Goal: Task Accomplishment & Management: Use online tool/utility

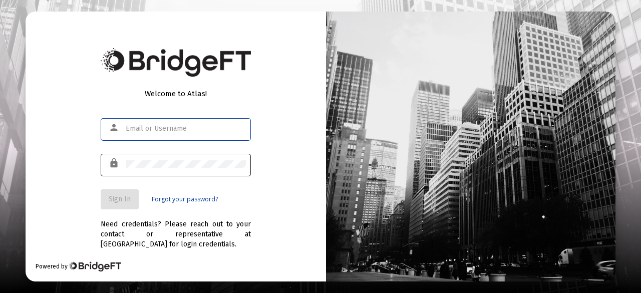
type input "[PERSON_NAME][EMAIL_ADDRESS][PERSON_NAME][DOMAIN_NAME]"
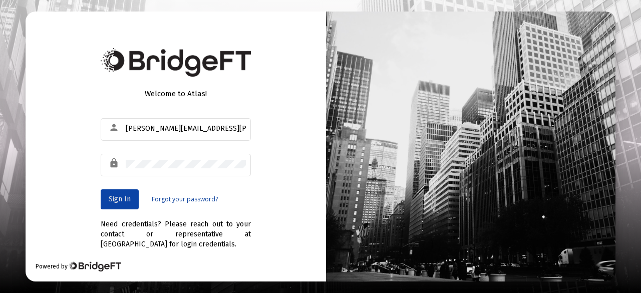
click at [120, 199] on span "Sign In" at bounding box center [120, 199] width 22 height 9
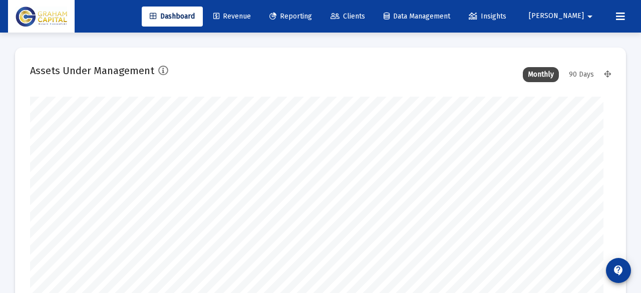
type input "[DATE]"
click at [304, 20] on span "Reporting" at bounding box center [283, 16] width 43 height 9
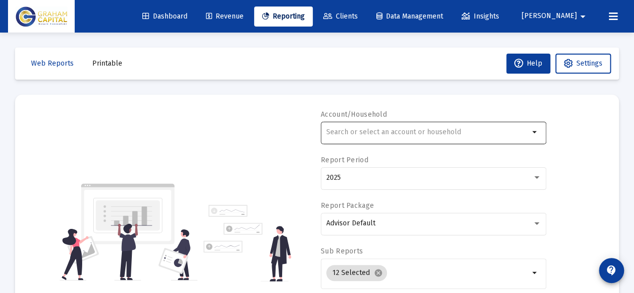
click at [360, 138] on div at bounding box center [427, 132] width 203 height 25
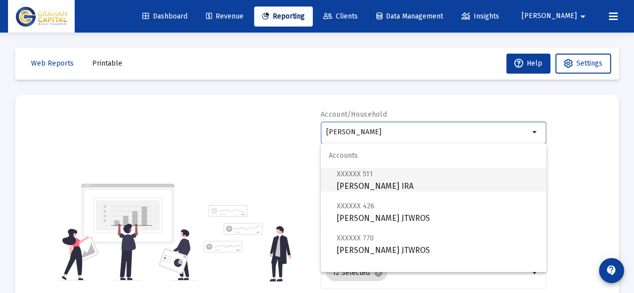
scroll to position [64, 0]
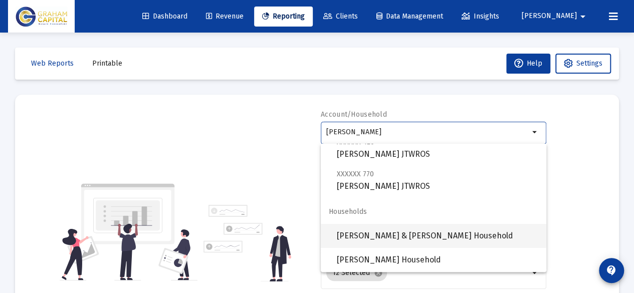
click at [384, 237] on span "[PERSON_NAME] & [PERSON_NAME] Household" at bounding box center [437, 236] width 201 height 24
type input "[PERSON_NAME] & [PERSON_NAME] Household"
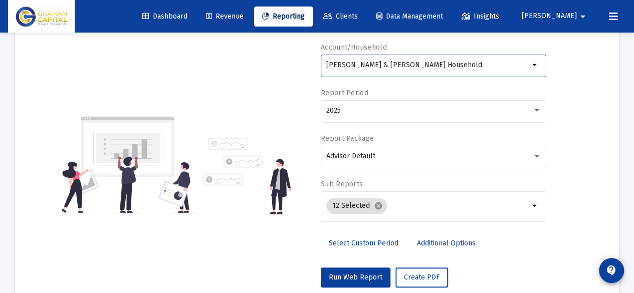
scroll to position [82, 0]
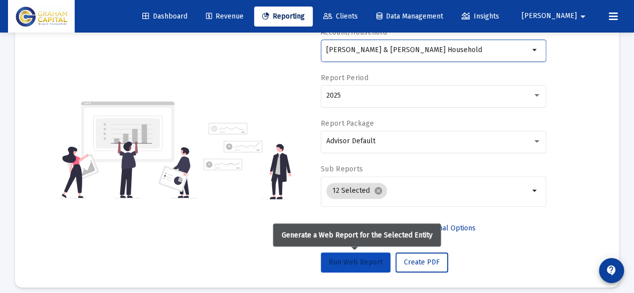
click at [356, 266] on button "Run Web Report" at bounding box center [356, 262] width 70 height 20
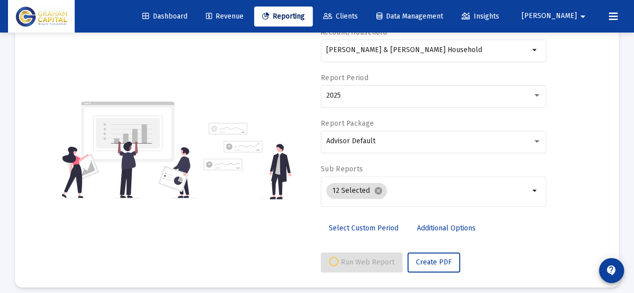
scroll to position [90, 0]
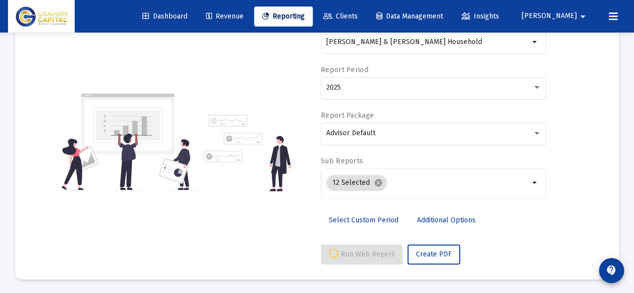
select select "View all"
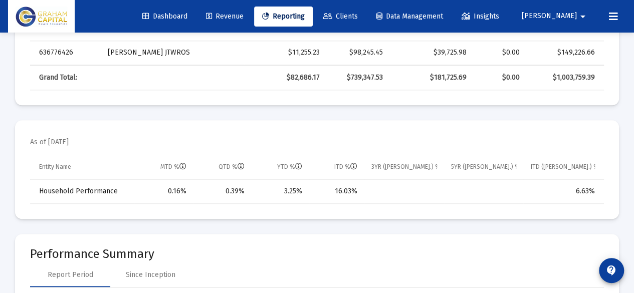
scroll to position [0, 0]
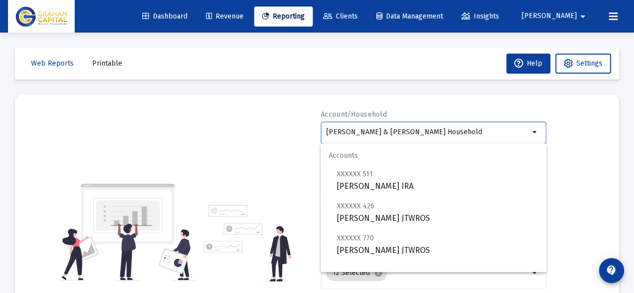
drag, startPoint x: 443, startPoint y: 129, endPoint x: 229, endPoint y: 141, distance: 214.2
click at [229, 141] on div "Account/Household [PERSON_NAME] & [PERSON_NAME] Household arrow_drop_down Repor…" at bounding box center [316, 232] width 573 height 245
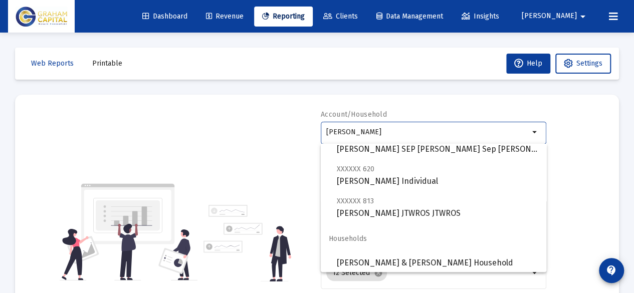
scroll to position [272, 0]
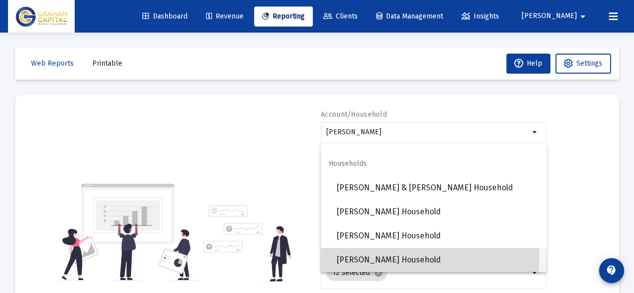
click at [378, 257] on span "[PERSON_NAME] Household" at bounding box center [437, 260] width 201 height 24
type input "[PERSON_NAME] Household"
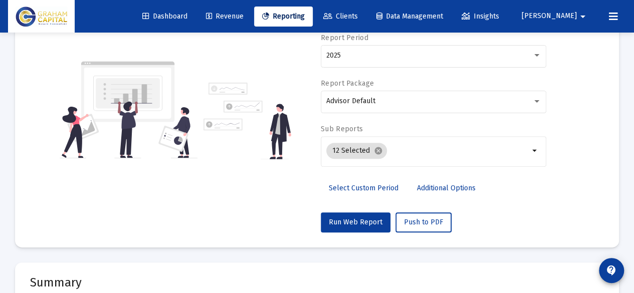
scroll to position [121, 0]
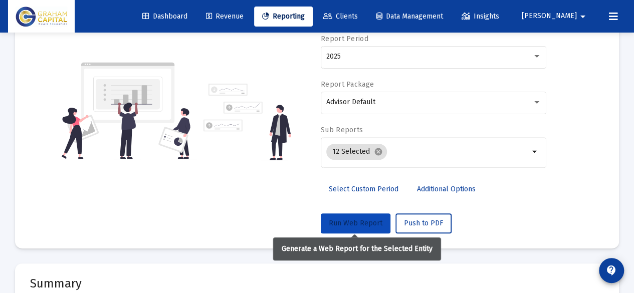
click at [360, 226] on span "Run Web Report" at bounding box center [356, 223] width 54 height 9
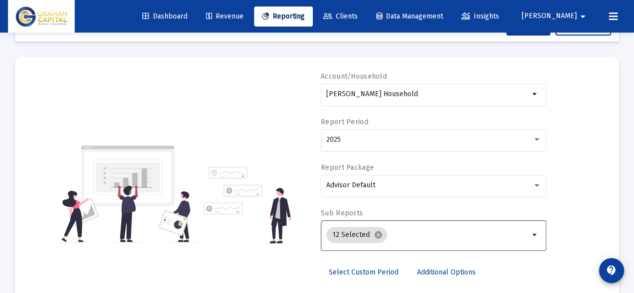
scroll to position [90, 0]
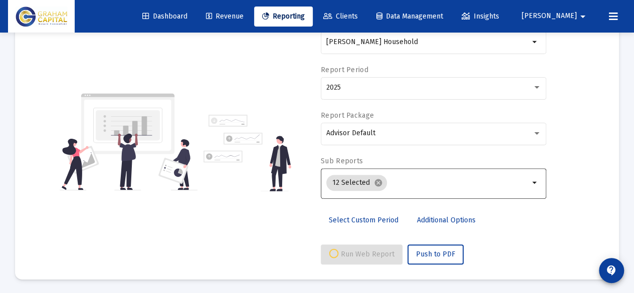
select select "View all"
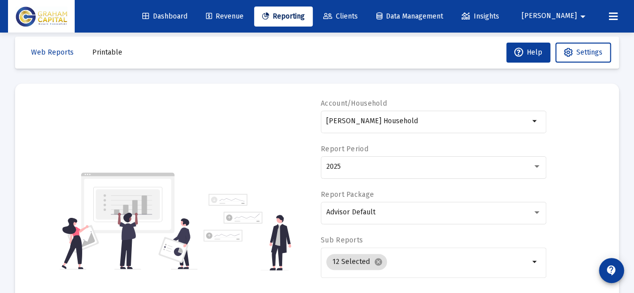
scroll to position [0, 0]
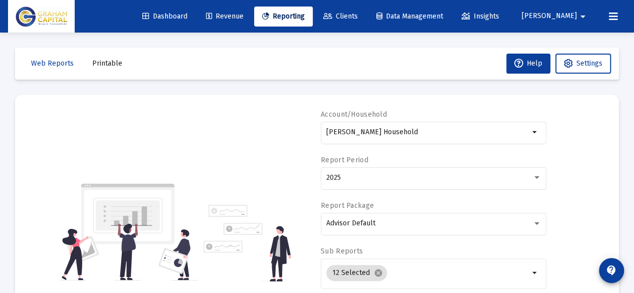
drag, startPoint x: 419, startPoint y: 128, endPoint x: 268, endPoint y: 128, distance: 150.2
click at [268, 128] on div "Account/Household [PERSON_NAME] Household arrow_drop_down Report Period 2025 Re…" at bounding box center [316, 232] width 573 height 245
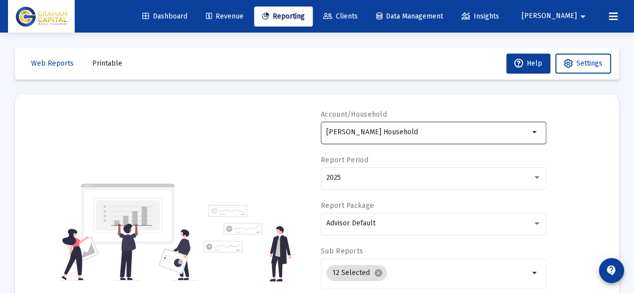
click at [436, 132] on input "[PERSON_NAME] Household" at bounding box center [427, 132] width 203 height 8
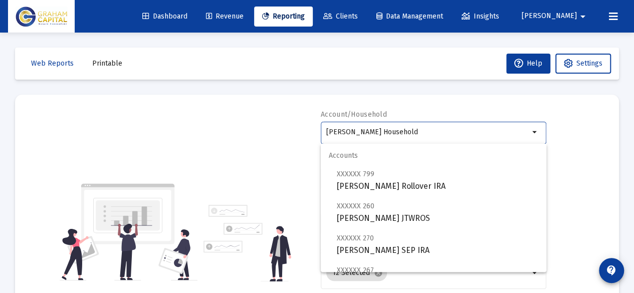
drag, startPoint x: 436, startPoint y: 132, endPoint x: 289, endPoint y: 134, distance: 146.8
click at [289, 134] on div "Account/Household [PERSON_NAME] Household arrow_drop_down Report Period 2025 Re…" at bounding box center [316, 232] width 573 height 245
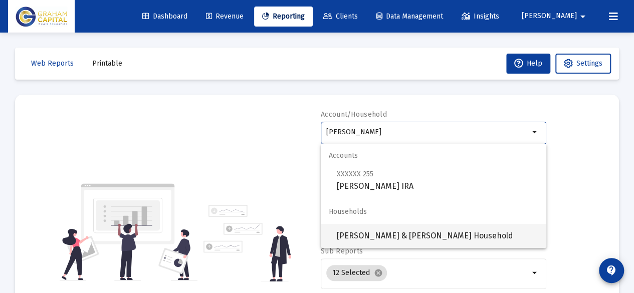
click at [366, 237] on span "[PERSON_NAME] & [PERSON_NAME] Household" at bounding box center [437, 236] width 201 height 24
type input "[PERSON_NAME] & [PERSON_NAME] Household"
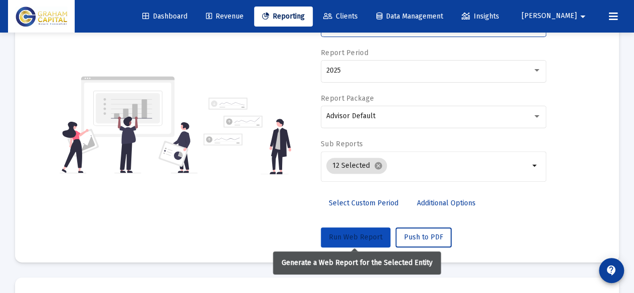
click at [362, 235] on span "Run Web Report" at bounding box center [356, 237] width 54 height 9
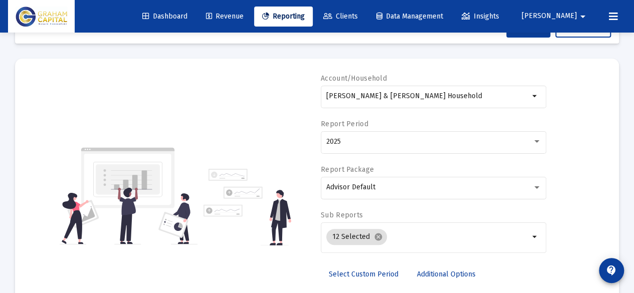
scroll to position [90, 0]
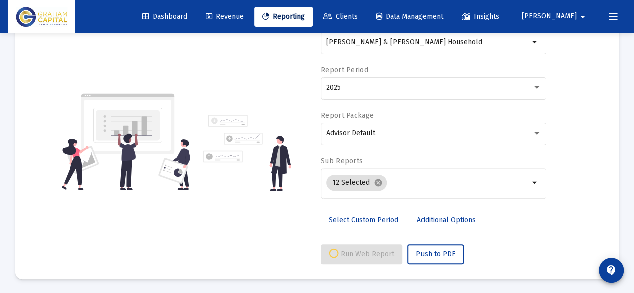
select select "View all"
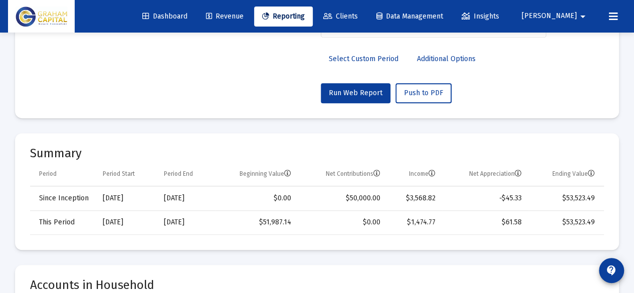
scroll to position [0, 0]
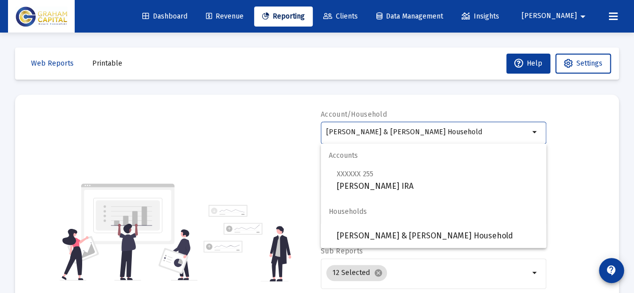
drag, startPoint x: 469, startPoint y: 130, endPoint x: 295, endPoint y: 137, distance: 173.4
click at [295, 137] on div "Account/Household [PERSON_NAME] & [PERSON_NAME] Household arrow_drop_down Repor…" at bounding box center [316, 232] width 573 height 245
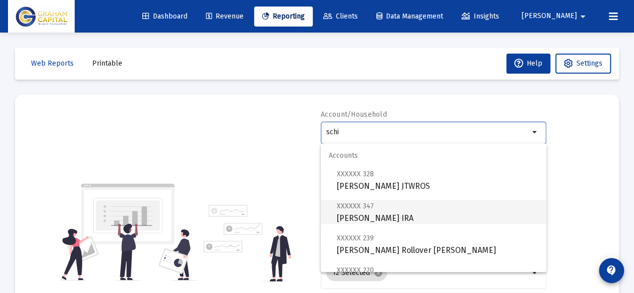
scroll to position [216, 0]
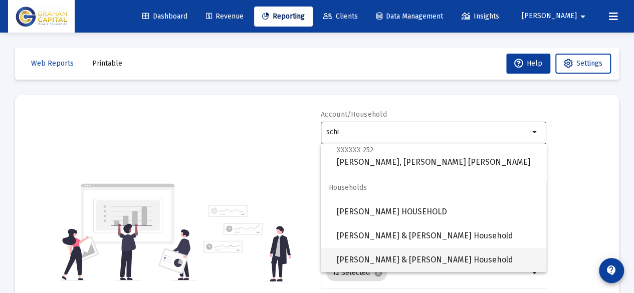
click at [413, 255] on span "[PERSON_NAME] & [PERSON_NAME] Household" at bounding box center [437, 260] width 201 height 24
type input "[PERSON_NAME] & [PERSON_NAME] Household"
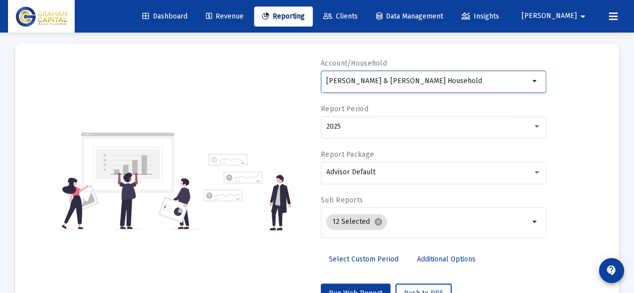
scroll to position [81, 0]
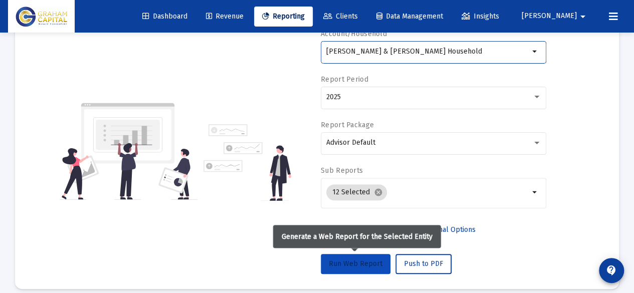
click at [375, 263] on span "Run Web Report" at bounding box center [356, 263] width 54 height 9
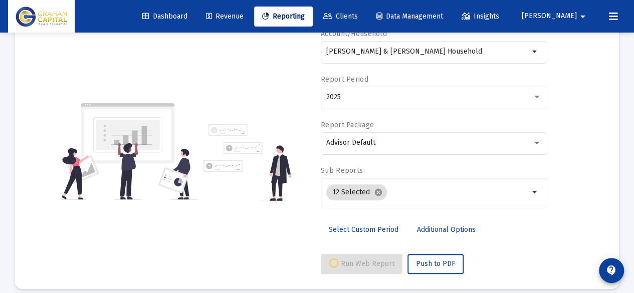
scroll to position [90, 0]
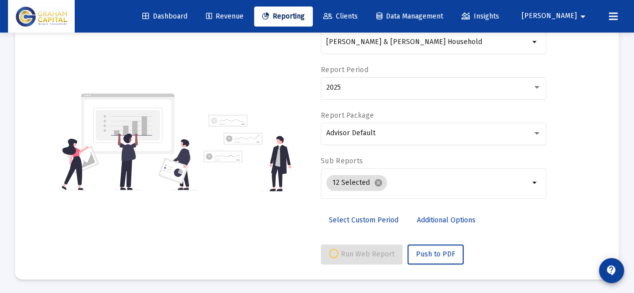
select select "View all"
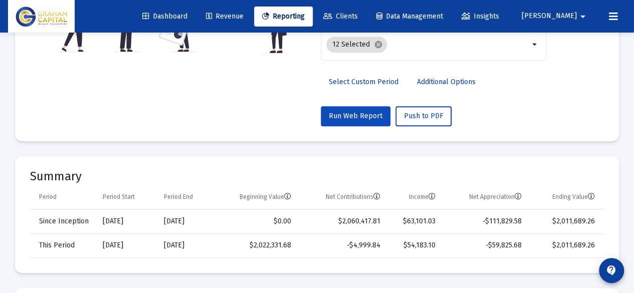
scroll to position [177, 0]
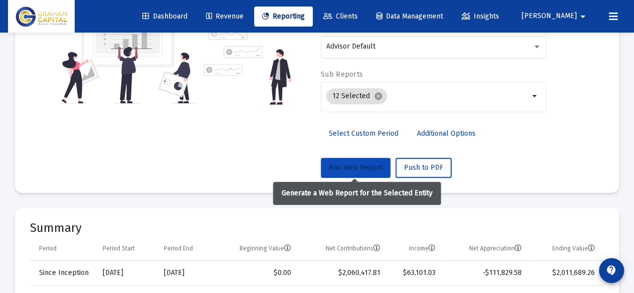
click at [350, 172] on button "Run Web Report" at bounding box center [356, 168] width 70 height 20
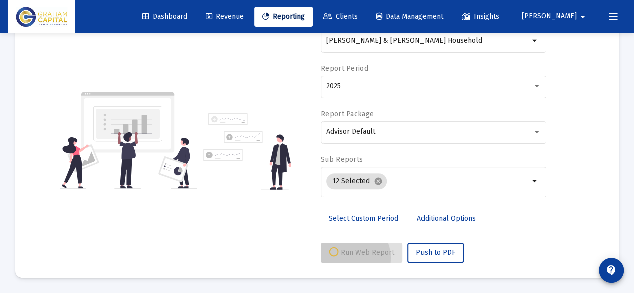
scroll to position [90, 0]
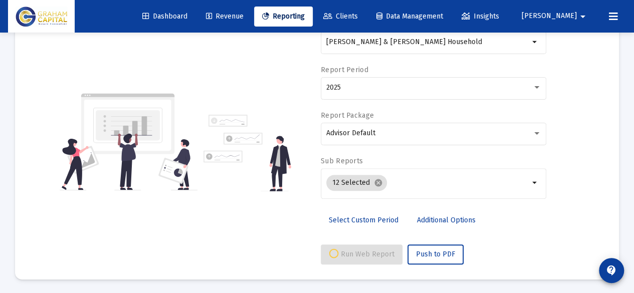
select select "View all"
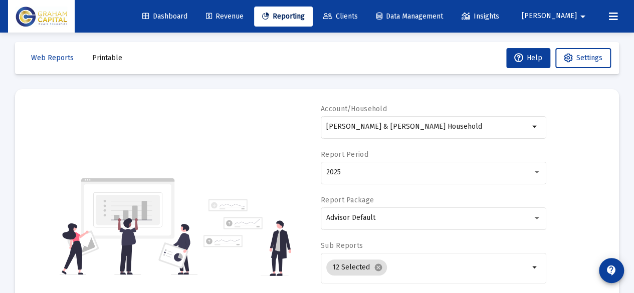
scroll to position [6, 0]
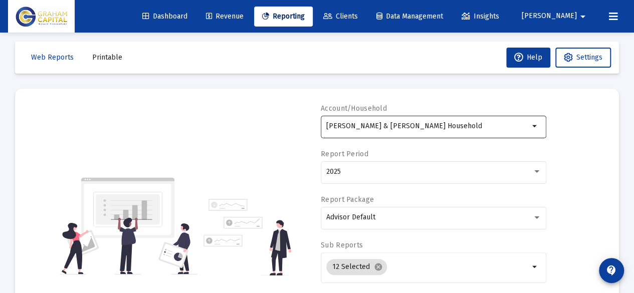
click at [407, 124] on input "[PERSON_NAME] & [PERSON_NAME] Household" at bounding box center [427, 126] width 203 height 8
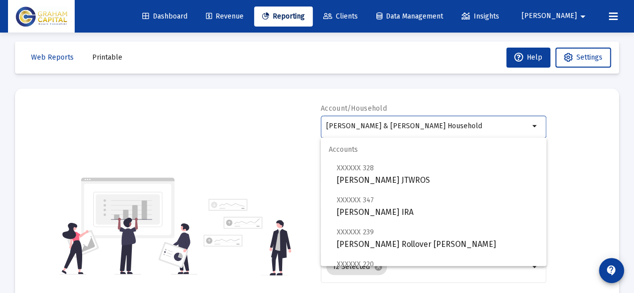
drag, startPoint x: 448, startPoint y: 124, endPoint x: 260, endPoint y: 129, distance: 187.9
click at [260, 129] on div "Account/Household [PERSON_NAME] & [PERSON_NAME] Household arrow_drop_down Repor…" at bounding box center [316, 226] width 573 height 245
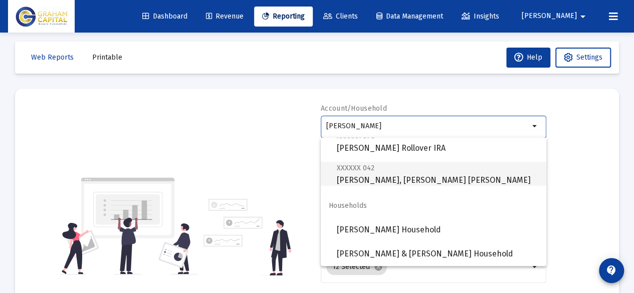
scroll to position [32, 0]
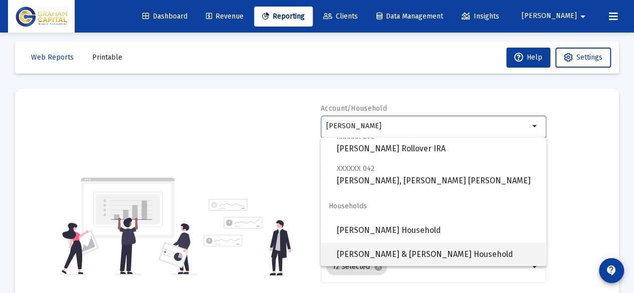
click at [392, 248] on span "[PERSON_NAME] & [PERSON_NAME] Household" at bounding box center [437, 254] width 201 height 24
type input "[PERSON_NAME] & [PERSON_NAME] Household"
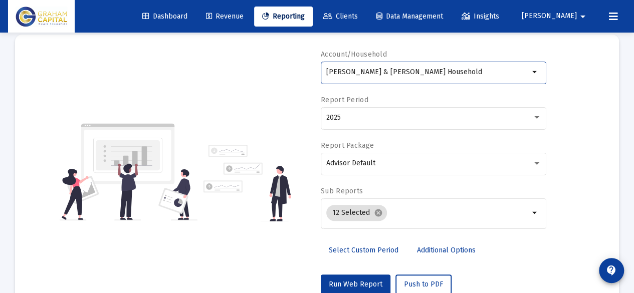
scroll to position [61, 0]
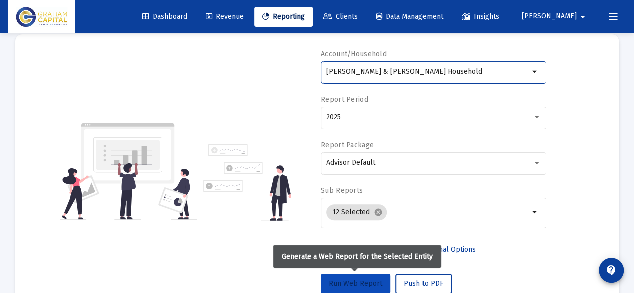
click at [352, 280] on span "Run Web Report" at bounding box center [356, 283] width 54 height 9
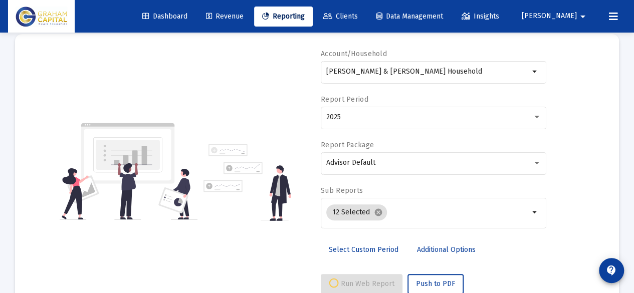
select select "View all"
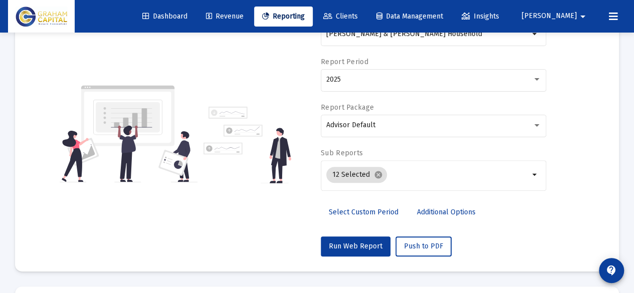
scroll to position [0, 0]
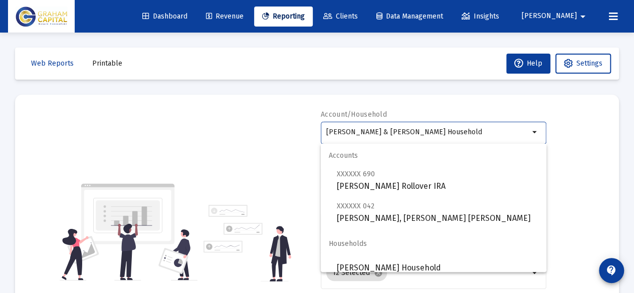
click at [378, 133] on input "[PERSON_NAME] & [PERSON_NAME] Household" at bounding box center [427, 132] width 203 height 8
drag, startPoint x: 464, startPoint y: 130, endPoint x: 212, endPoint y: 147, distance: 252.5
click at [212, 147] on div "Account/Household [PERSON_NAME] & [PERSON_NAME] Household arrow_drop_down Repor…" at bounding box center [316, 232] width 573 height 245
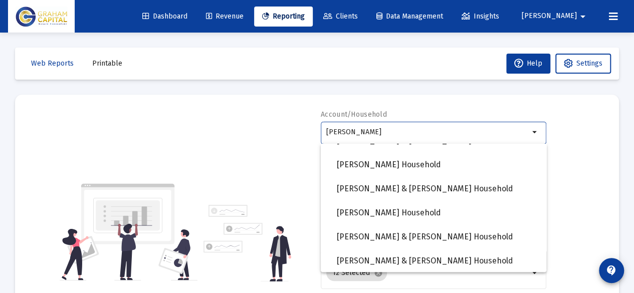
scroll to position [777, 0]
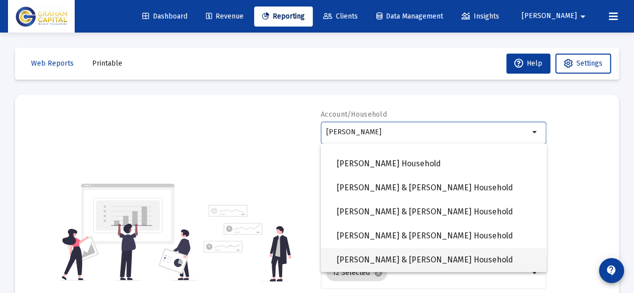
click at [389, 259] on span "[PERSON_NAME] & [PERSON_NAME] Household" at bounding box center [437, 260] width 201 height 24
type input "[PERSON_NAME] & [PERSON_NAME] Household"
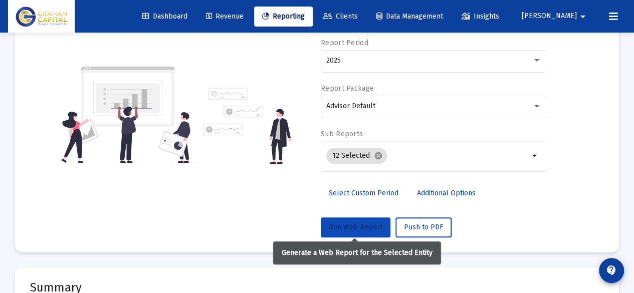
click at [359, 225] on span "Run Web Report" at bounding box center [356, 227] width 54 height 9
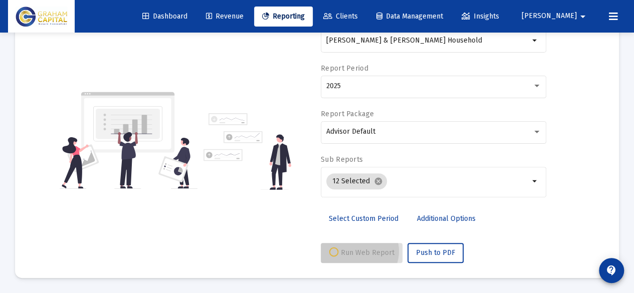
scroll to position [90, 0]
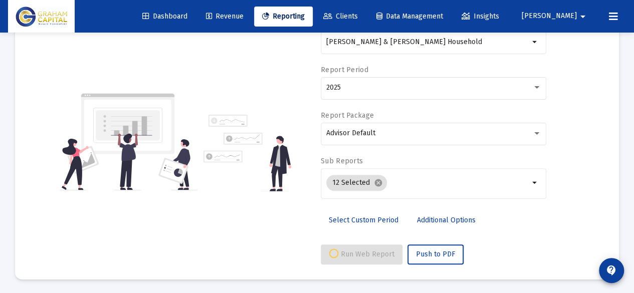
select select "View all"
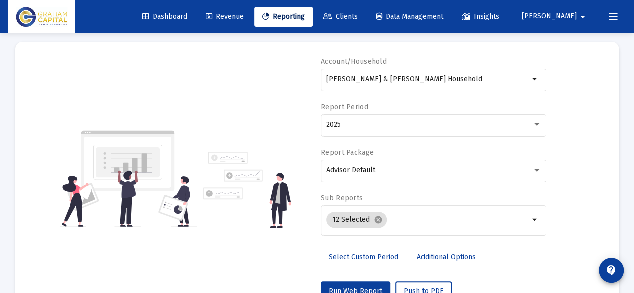
scroll to position [0, 0]
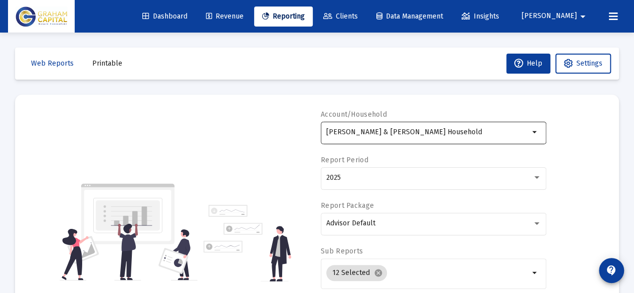
click at [400, 135] on input "[PERSON_NAME] & [PERSON_NAME] Household" at bounding box center [427, 132] width 203 height 8
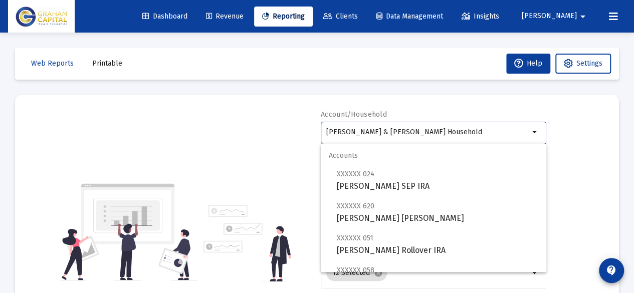
drag, startPoint x: 481, startPoint y: 130, endPoint x: 275, endPoint y: 136, distance: 205.4
click at [275, 136] on div "Account/Household [PERSON_NAME] & [PERSON_NAME] Household arrow_drop_down Repor…" at bounding box center [316, 232] width 573 height 245
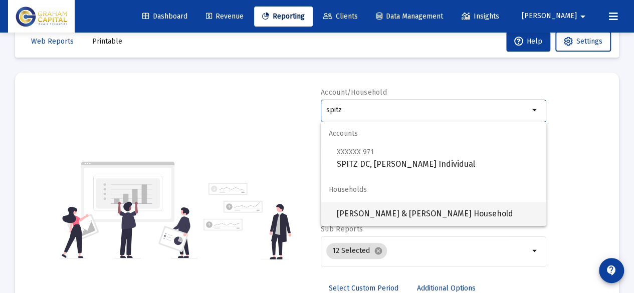
click at [398, 217] on span "[PERSON_NAME] & [PERSON_NAME] Household" at bounding box center [437, 214] width 201 height 24
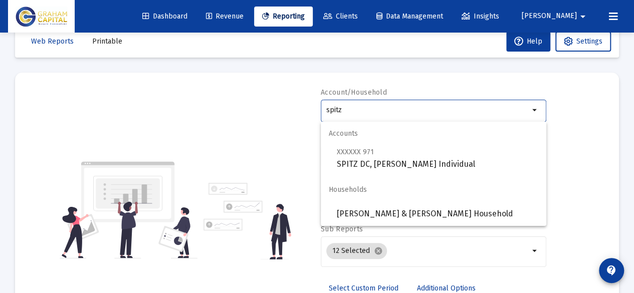
type input "[PERSON_NAME] & [PERSON_NAME] Household"
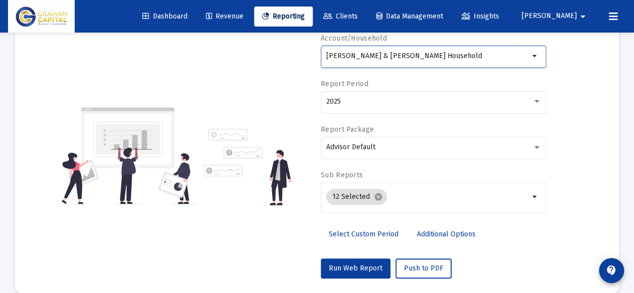
scroll to position [82, 0]
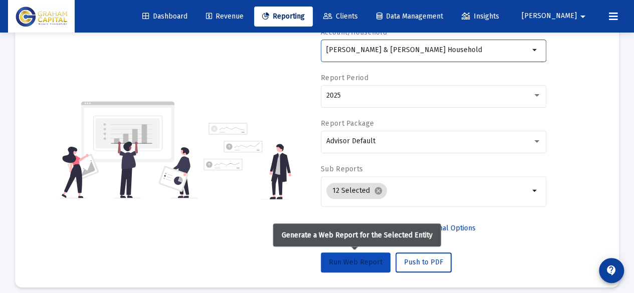
click at [358, 255] on button "Run Web Report" at bounding box center [356, 262] width 70 height 20
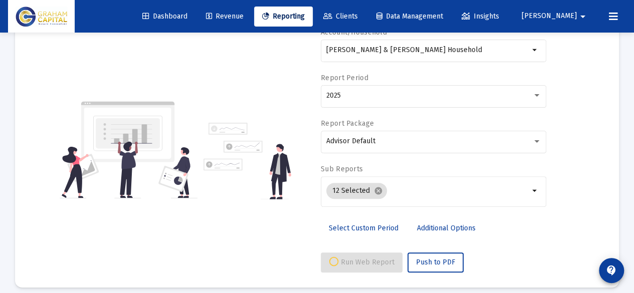
select select "View all"
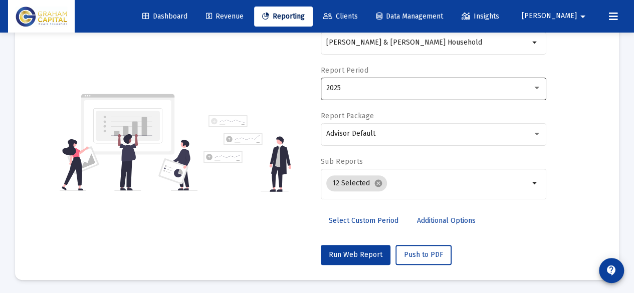
scroll to position [89, 0]
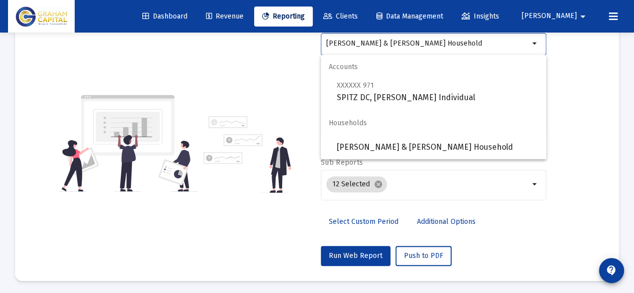
drag, startPoint x: 438, startPoint y: 42, endPoint x: 244, endPoint y: 67, distance: 194.9
click at [244, 67] on div "Account/Household [PERSON_NAME] & [PERSON_NAME] Household arrow_drop_down Repor…" at bounding box center [316, 143] width 573 height 245
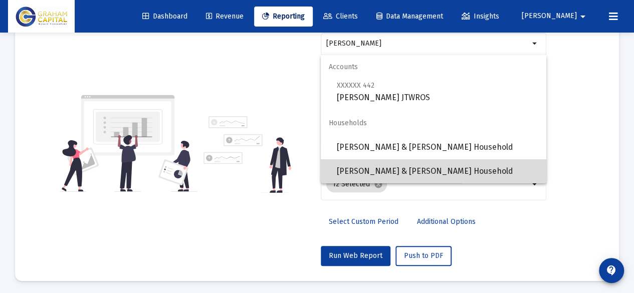
click at [377, 171] on span "[PERSON_NAME] & [PERSON_NAME] Household" at bounding box center [437, 171] width 201 height 24
type input "[PERSON_NAME] & [PERSON_NAME] Household"
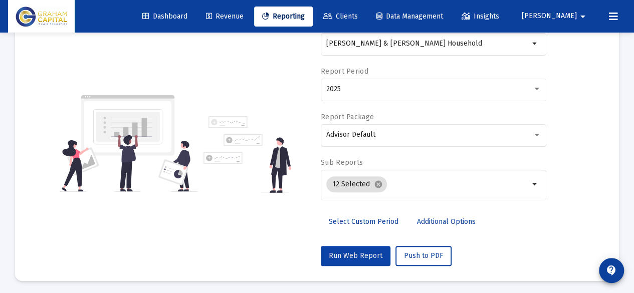
click at [356, 255] on span "Run Web Report" at bounding box center [356, 255] width 54 height 9
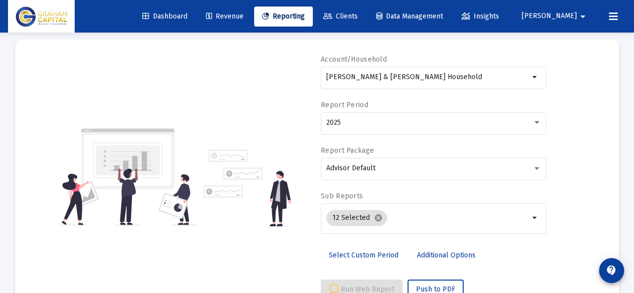
scroll to position [55, 0]
select select "View all"
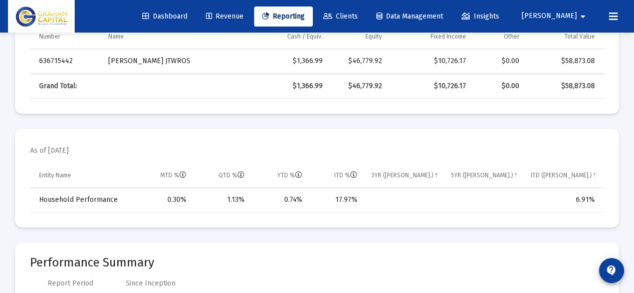
scroll to position [532, 0]
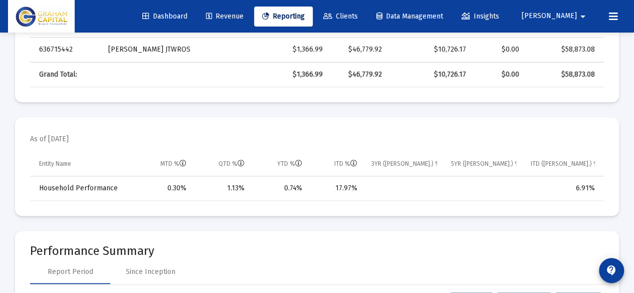
click at [364, 269] on div "Report Period Since Inception" at bounding box center [316, 272] width 573 height 24
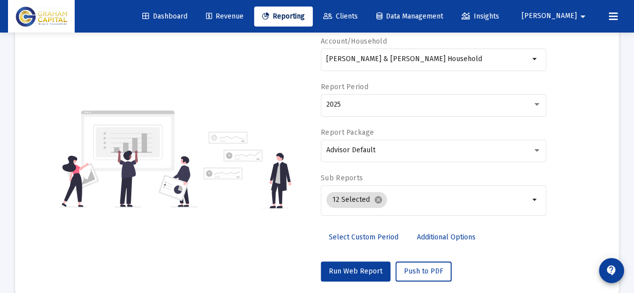
scroll to position [0, 0]
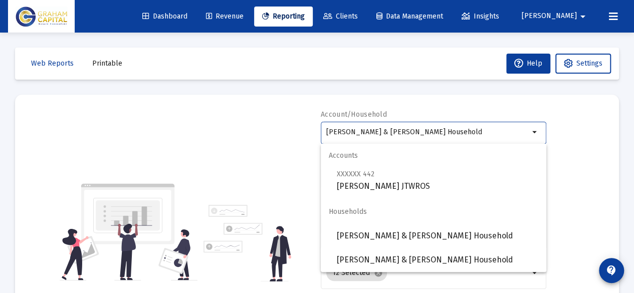
drag, startPoint x: 488, startPoint y: 129, endPoint x: 260, endPoint y: 152, distance: 228.5
click at [260, 152] on div "Account/Household [PERSON_NAME] & [PERSON_NAME] Household arrow_drop_down Repor…" at bounding box center [316, 232] width 573 height 245
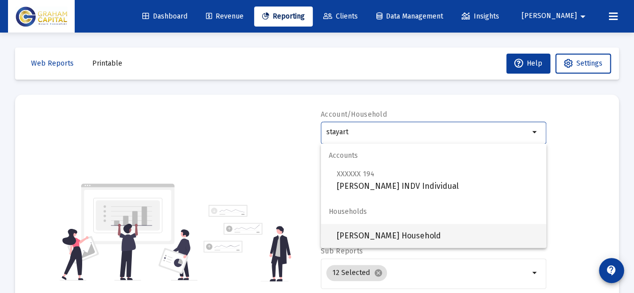
click at [360, 225] on span "[PERSON_NAME] Household" at bounding box center [437, 236] width 201 height 24
type input "[PERSON_NAME] Household"
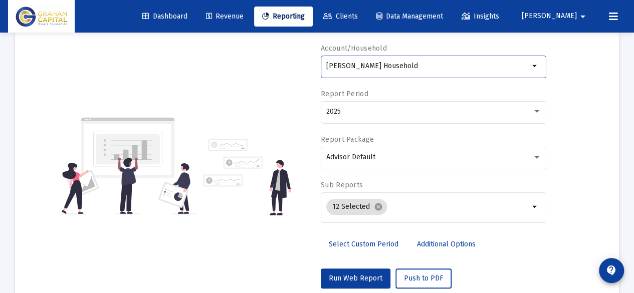
scroll to position [70, 0]
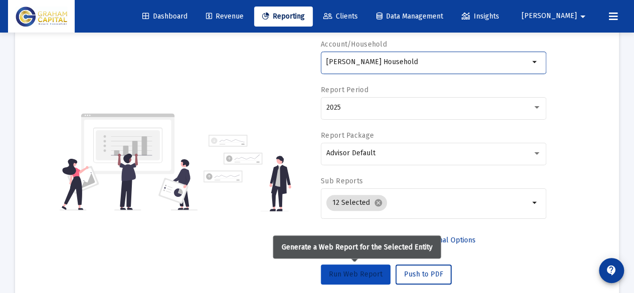
click at [349, 267] on button "Run Web Report" at bounding box center [356, 274] width 70 height 20
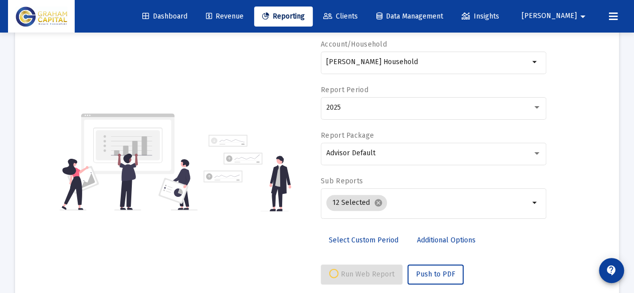
scroll to position [90, 0]
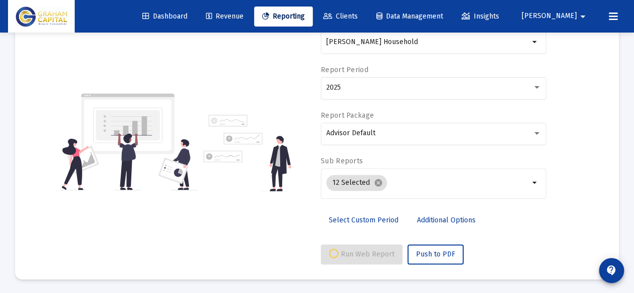
select select "View all"
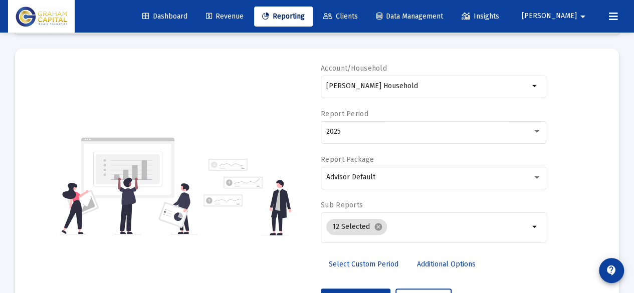
scroll to position [42, 0]
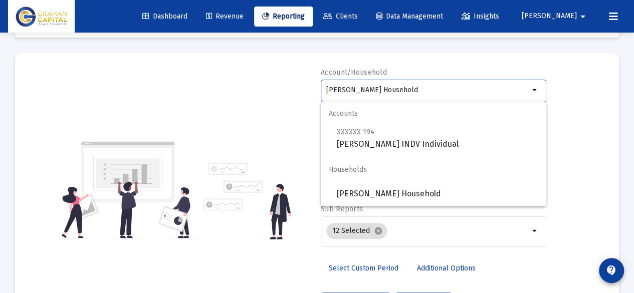
drag, startPoint x: 413, startPoint y: 89, endPoint x: 189, endPoint y: 121, distance: 225.7
click at [189, 121] on div "Account/Household [PERSON_NAME] Household arrow_drop_down Report Period 2025 Re…" at bounding box center [316, 190] width 573 height 245
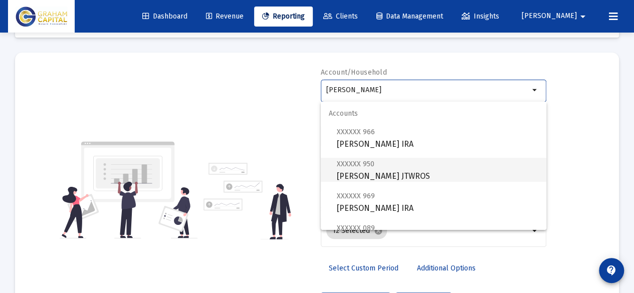
scroll to position [72, 0]
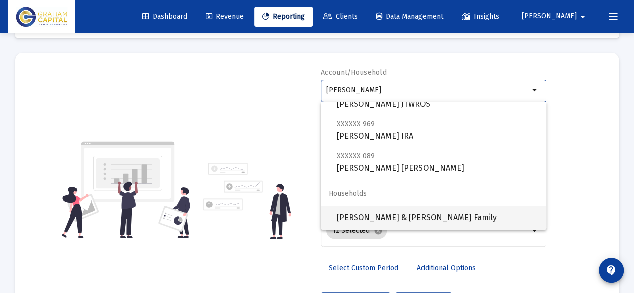
click at [358, 213] on span "[PERSON_NAME] & [PERSON_NAME] Family" at bounding box center [437, 218] width 201 height 24
type input "[PERSON_NAME] & [PERSON_NAME] Family"
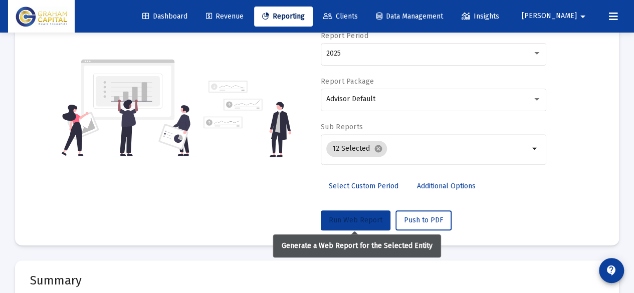
click at [358, 213] on button "Run Web Report" at bounding box center [356, 220] width 70 height 20
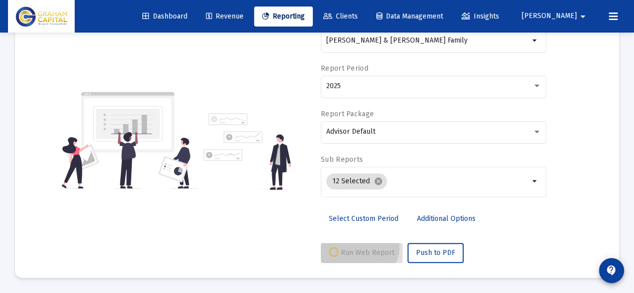
scroll to position [90, 0]
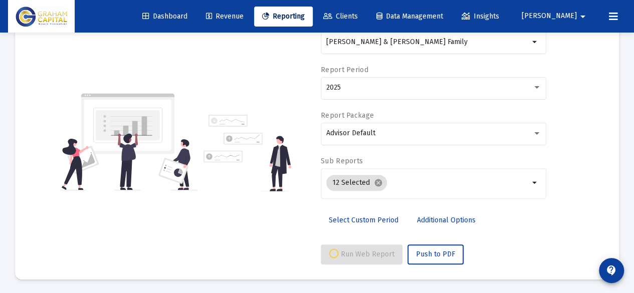
select select "View all"
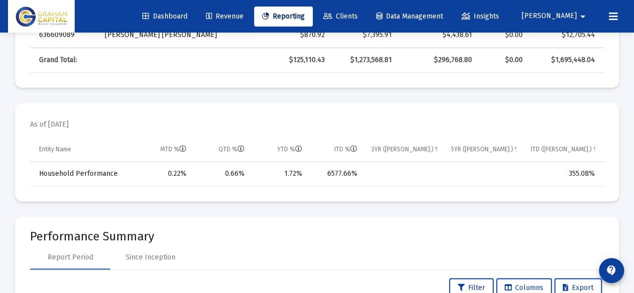
scroll to position [621, 0]
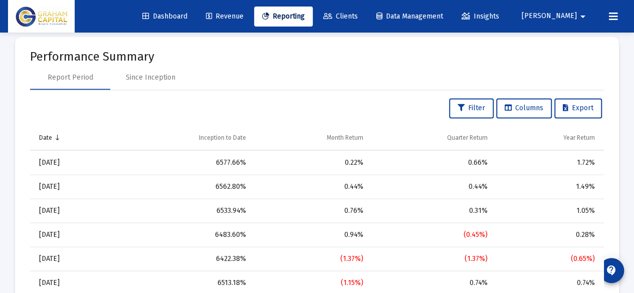
scroll to position [791, 0]
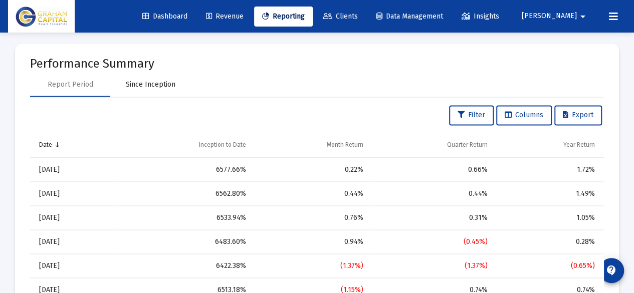
click at [165, 82] on div "Since Inception" at bounding box center [151, 85] width 50 height 10
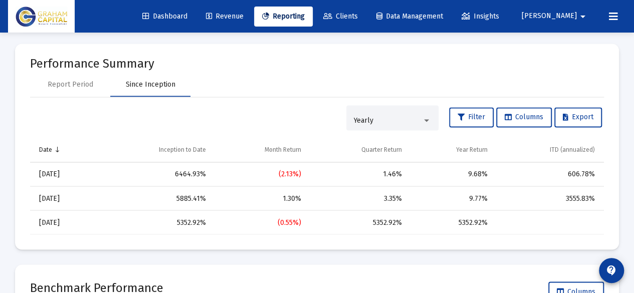
scroll to position [800, 0]
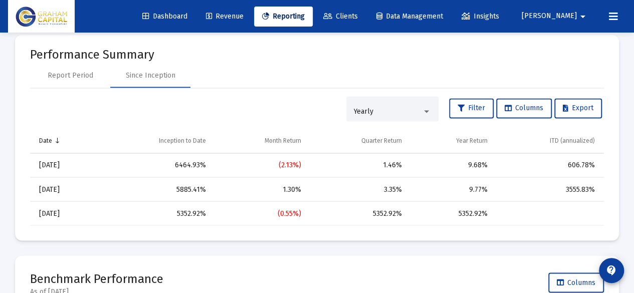
drag, startPoint x: 354, startPoint y: 209, endPoint x: 483, endPoint y: 223, distance: 129.5
click at [483, 223] on mat-card "Performance Summary Report Period Since Inception Yearly Filter Columns Export …" at bounding box center [316, 138] width 603 height 206
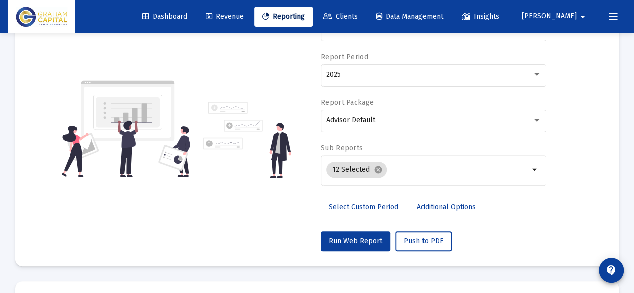
scroll to position [104, 0]
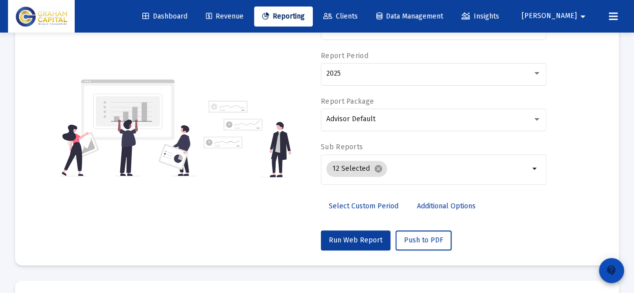
click at [609, 272] on mat-icon "contact_support" at bounding box center [611, 270] width 12 height 12
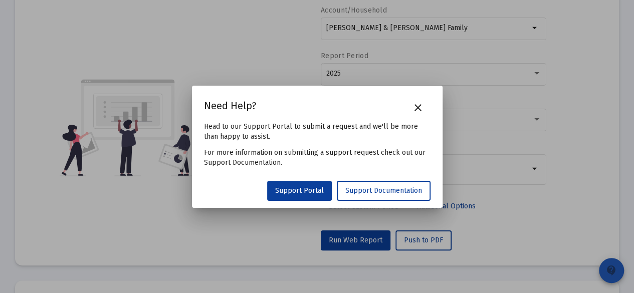
scroll to position [0, 0]
click at [312, 193] on span "Support Portal" at bounding box center [299, 190] width 49 height 9
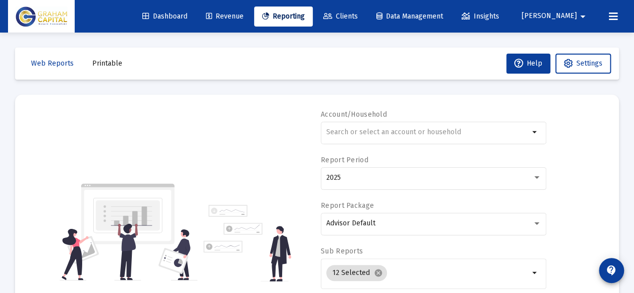
click at [573, 14] on span "[PERSON_NAME]" at bounding box center [548, 16] width 55 height 9
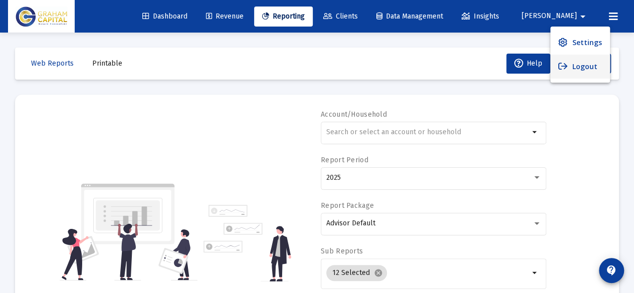
click at [566, 72] on button "Logout" at bounding box center [580, 67] width 60 height 24
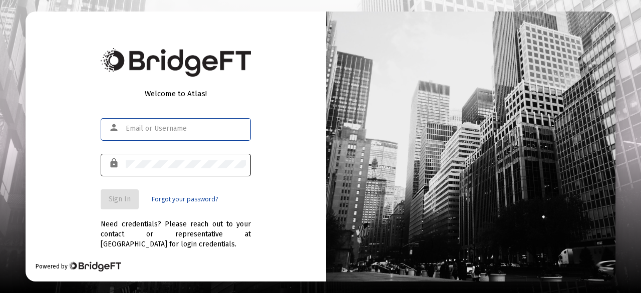
type input "john.darby@grahamcapitalwealth.com"
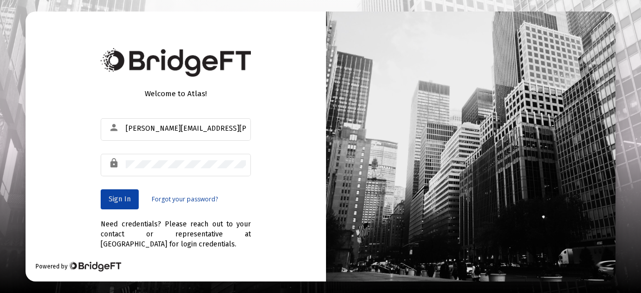
click at [126, 200] on span "Sign In" at bounding box center [120, 199] width 22 height 9
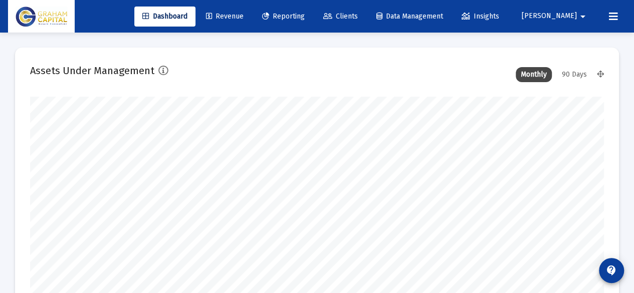
scroll to position [200, 307]
type input "[DATE]"
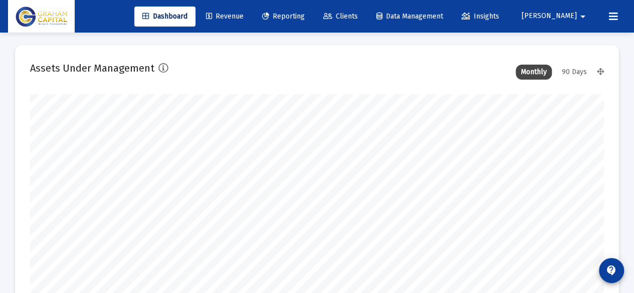
scroll to position [0, 0]
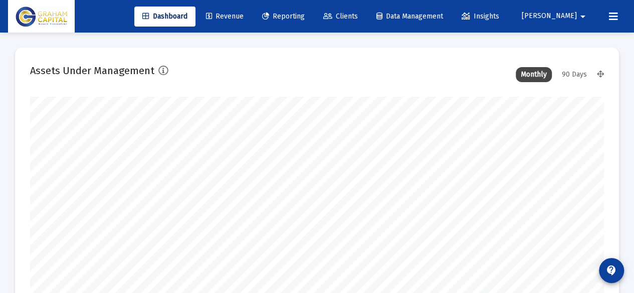
click at [366, 21] on link "Clients" at bounding box center [340, 17] width 51 height 20
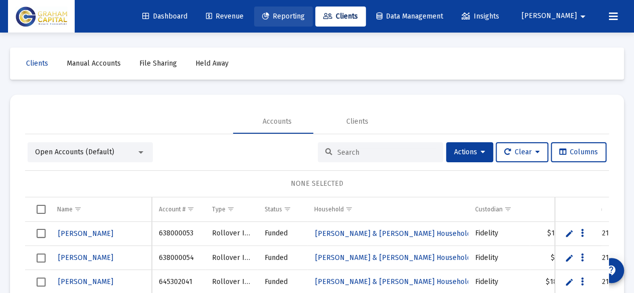
click at [304, 16] on span "Reporting" at bounding box center [283, 16] width 43 height 9
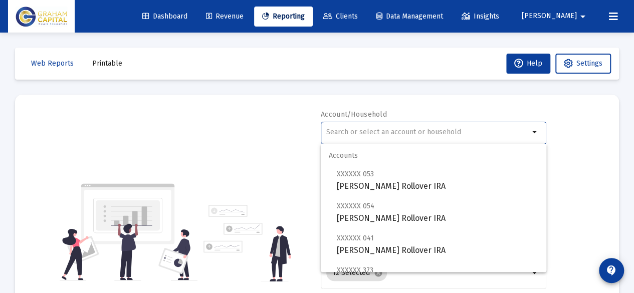
click at [377, 129] on input "text" at bounding box center [427, 132] width 203 height 8
click at [351, 133] on input "text" at bounding box center [427, 132] width 203 height 8
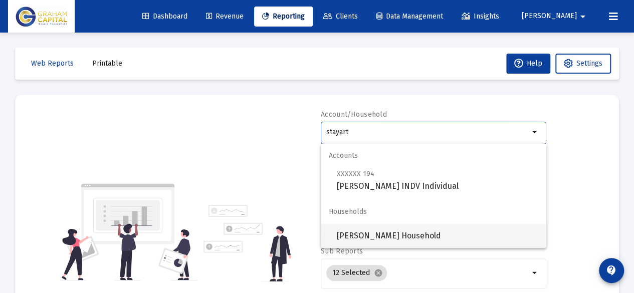
click at [389, 233] on span "[PERSON_NAME] Household" at bounding box center [437, 236] width 201 height 24
type input "[PERSON_NAME] Household"
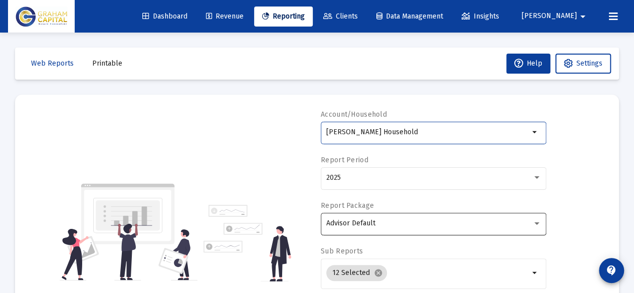
scroll to position [80, 0]
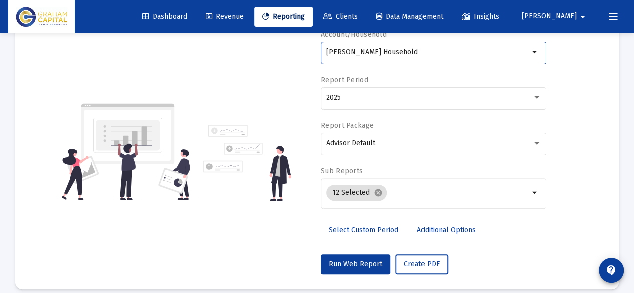
click at [362, 250] on div "Account/Household Susan Stayart Household arrow_drop_down Report Period 2025 Re…" at bounding box center [433, 152] width 225 height 245
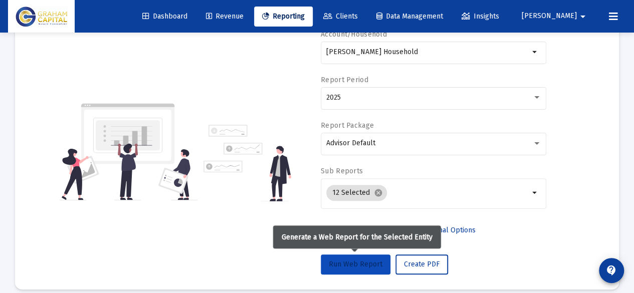
click at [355, 260] on span "Run Web Report" at bounding box center [356, 264] width 54 height 9
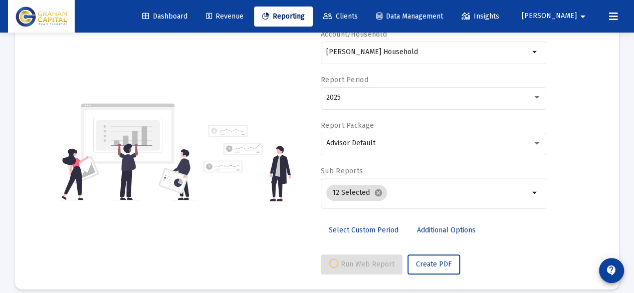
select select "View all"
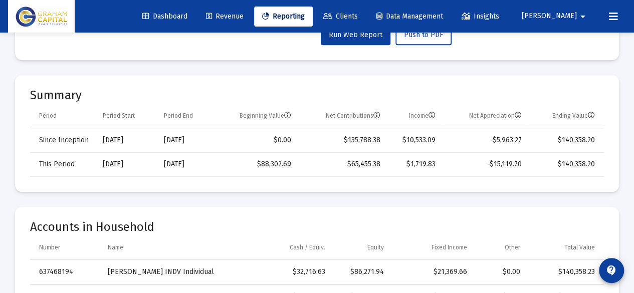
scroll to position [329, 0]
